Goal: Task Accomplishment & Management: Use online tool/utility

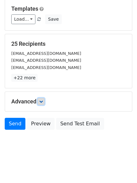
click at [44, 102] on link at bounding box center [41, 101] width 7 height 7
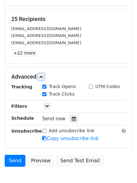
scroll to position [112, 0]
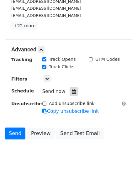
drag, startPoint x: 72, startPoint y: 98, endPoint x: 71, endPoint y: 93, distance: 5.0
click at [72, 98] on div "Tracking Track Opens UTM Codes Track Clicks Filters Only include spreadsheet ro…" at bounding box center [68, 85] width 114 height 59
click at [72, 93] on icon at bounding box center [74, 91] width 4 height 4
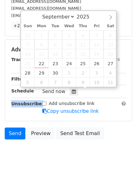
click at [44, 57] on span "15" at bounding box center [41, 53] width 14 height 9
type input "2025-09-22 12:00"
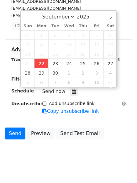
scroll to position [0, 0]
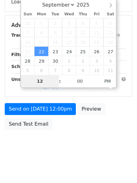
type input "4"
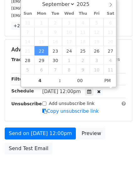
type input "2025-09-22 16:00"
click at [42, 126] on form "Variables Copy/paste... {{Column A}} {{Column B}} {{Column C}} {{Column D}} {{C…" at bounding box center [68, 39] width 127 height 236
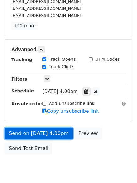
click at [42, 129] on link "Send on Sep 22 at 4:00pm" at bounding box center [39, 133] width 68 height 12
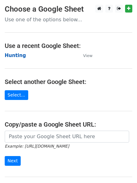
click at [13, 56] on strong "Hunting" at bounding box center [15, 56] width 21 height 6
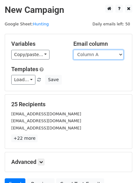
click at [97, 54] on select "Column A Column B Column C Column D Column E Column F" at bounding box center [98, 55] width 50 height 10
select select "Column B"
click at [73, 50] on select "Column A Column B Column C Column D Column E Column F" at bounding box center [98, 55] width 50 height 10
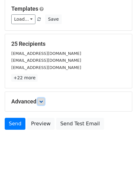
click at [43, 100] on icon at bounding box center [41, 102] width 4 height 4
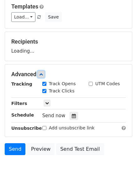
scroll to position [90, 0]
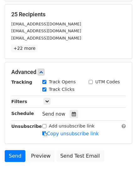
click at [71, 91] on div "Track Clicks" at bounding box center [61, 90] width 46 height 8
click at [72, 114] on icon at bounding box center [74, 114] width 4 height 4
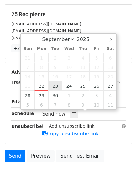
type input "2025-09-23 12:00"
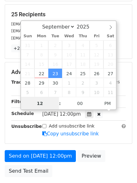
scroll to position [0, 0]
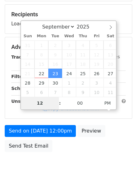
type input "5"
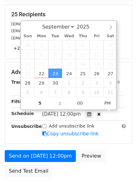
type input "2025-09-23 17:00"
click at [46, 148] on form "Variables Copy/paste... {{Column A}} {{Column B}} {{Column C}} {{Column D}} {{C…" at bounding box center [68, 62] width 127 height 236
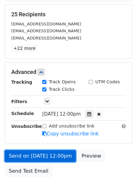
click at [46, 155] on link "Send on Sep 23 at 12:00pm" at bounding box center [40, 156] width 71 height 12
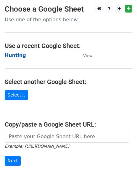
click at [15, 58] on strong "Hunting" at bounding box center [15, 56] width 21 height 6
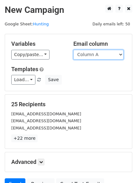
drag, startPoint x: 89, startPoint y: 55, endPoint x: 90, endPoint y: 59, distance: 3.1
click at [89, 55] on select "Column A Column B Column C Column D Column E Column F" at bounding box center [98, 55] width 50 height 10
select select "Column C"
click at [73, 50] on select "Column A Column B Column C Column D Column E Column F" at bounding box center [98, 55] width 50 height 10
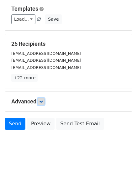
drag, startPoint x: 41, startPoint y: 99, endPoint x: 45, endPoint y: 103, distance: 6.6
click at [41, 98] on link at bounding box center [41, 101] width 7 height 7
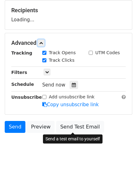
scroll to position [94, 0]
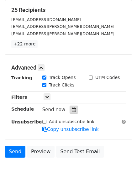
click at [72, 110] on icon at bounding box center [74, 109] width 4 height 4
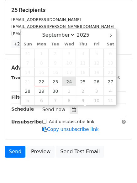
type input "2025-09-24 12:00"
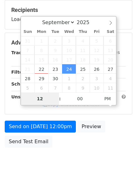
type input "6"
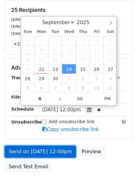
type input "2025-09-24 18:00"
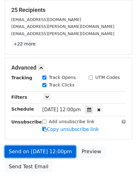
click at [48, 150] on link "Send on Sep 24 at 12:00pm" at bounding box center [40, 152] width 71 height 12
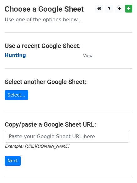
click at [11, 55] on strong "Hunting" at bounding box center [15, 56] width 21 height 6
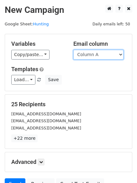
click at [91, 56] on select "Column A Column B Column C Column D Column E Column F" at bounding box center [98, 55] width 50 height 10
select select "Column D"
click at [73, 50] on select "Column A Column B Column C Column D Column E Column F" at bounding box center [98, 55] width 50 height 10
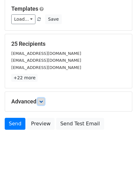
click at [41, 104] on link at bounding box center [41, 101] width 7 height 7
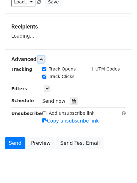
scroll to position [88, 0]
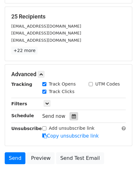
click at [70, 113] on div at bounding box center [74, 116] width 8 height 8
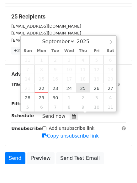
type input "2025-09-25 12:00"
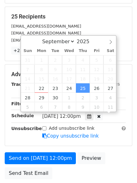
scroll to position [0, 0]
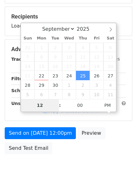
type input "7"
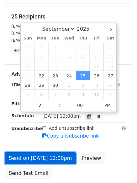
type input "2025-09-25 19:00"
click at [42, 157] on link "Send on Sep 25 at 12:00pm" at bounding box center [40, 158] width 71 height 12
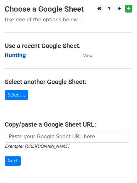
click at [18, 54] on strong "Hunting" at bounding box center [15, 56] width 21 height 6
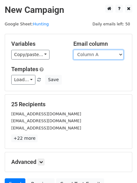
click at [97, 59] on select "Column A Column B Column C Column D Column E Column F" at bounding box center [98, 55] width 50 height 10
select select "Column E"
click at [73, 50] on select "Column A Column B Column C Column D Column E Column F" at bounding box center [98, 55] width 50 height 10
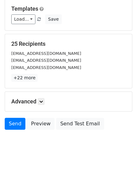
click at [40, 106] on div "Advanced Tracking Track Opens UTM Codes Track Clicks Filters Only include sprea…" at bounding box center [68, 101] width 127 height 19
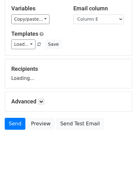
click at [45, 96] on div "Advanced Tracking Track Opens UTM Codes Track Clicks Filters Only include sprea…" at bounding box center [68, 101] width 127 height 19
click at [44, 97] on div "Advanced Tracking Track Opens UTM Codes Track Clicks Filters Only include sprea…" at bounding box center [68, 101] width 127 height 19
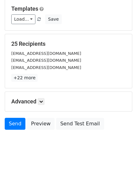
click at [41, 106] on div "Advanced Tracking Track Opens UTM Codes Track Clicks Filters Only include sprea…" at bounding box center [68, 101] width 127 height 19
click at [41, 102] on icon at bounding box center [41, 102] width 4 height 4
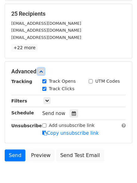
scroll to position [118, 0]
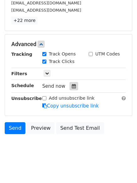
click at [72, 86] on icon at bounding box center [74, 86] width 4 height 4
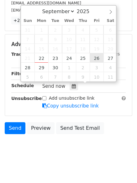
type input "2025-09-26 12:00"
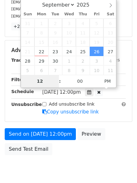
type input "8"
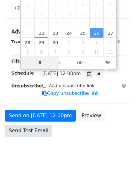
scroll to position [137, 0]
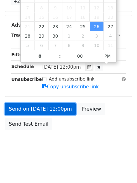
type input "2025-09-26 20:00"
click at [41, 108] on link "Send on Sep 26 at 12:00pm" at bounding box center [40, 109] width 71 height 12
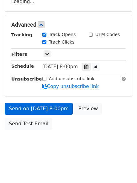
scroll to position [112, 0]
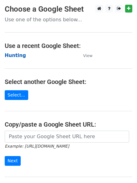
click at [15, 54] on strong "Hunting" at bounding box center [15, 56] width 21 height 6
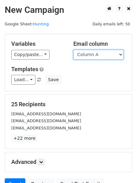
drag, startPoint x: 0, startPoint y: 0, endPoint x: 108, endPoint y: 55, distance: 121.3
click at [108, 55] on select "Column A Column B Column C Column D Column E Column F" at bounding box center [98, 55] width 50 height 10
select select "Column F"
click at [73, 50] on select "Column A Column B Column C Column D Column E Column F" at bounding box center [98, 55] width 50 height 10
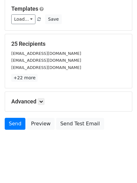
click at [39, 102] on h5 "Advanced" at bounding box center [68, 101] width 114 height 7
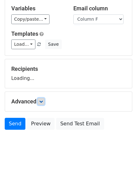
click at [43, 100] on icon at bounding box center [41, 102] width 4 height 4
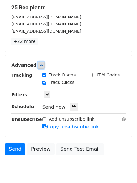
scroll to position [117, 0]
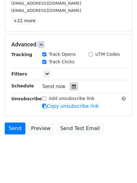
click at [75, 87] on div at bounding box center [74, 86] width 8 height 8
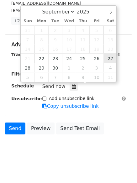
type input "2025-09-27 12:00"
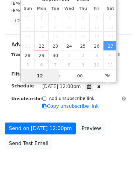
scroll to position [0, 0]
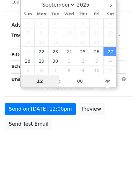
type input "9"
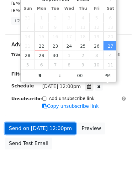
type input "2025-09-27 21:00"
click at [44, 129] on link "Send on Sep 27 at 12:00pm" at bounding box center [40, 128] width 71 height 12
